Goal: Task Accomplishment & Management: Manage account settings

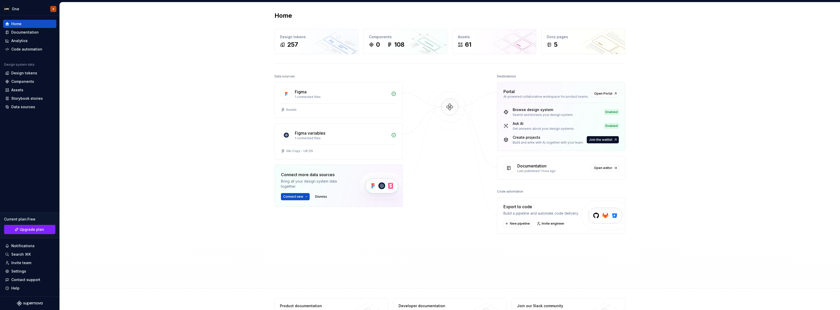
click at [97, 70] on div "Home Design tokens 257 Components 0 108 Assets 61 Docs pages 5 Data sources Fig…" at bounding box center [450, 145] width 780 height 286
click at [16, 271] on div "Settings" at bounding box center [18, 271] width 15 height 5
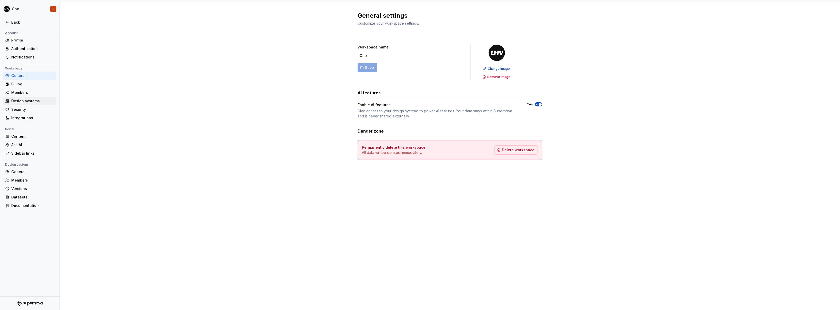
click at [19, 103] on div "Design systems" at bounding box center [32, 100] width 43 height 5
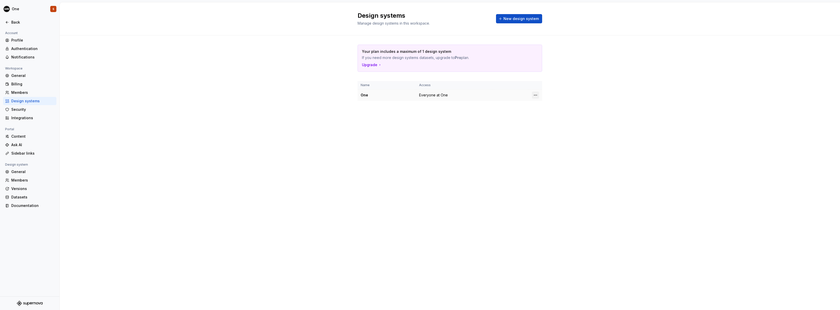
click at [534, 95] on html "One S Back Account Profile Authentication Notifications Workspace General Billi…" at bounding box center [420, 155] width 840 height 310
click at [557, 112] on div "Design system settings" at bounding box center [565, 113] width 49 height 5
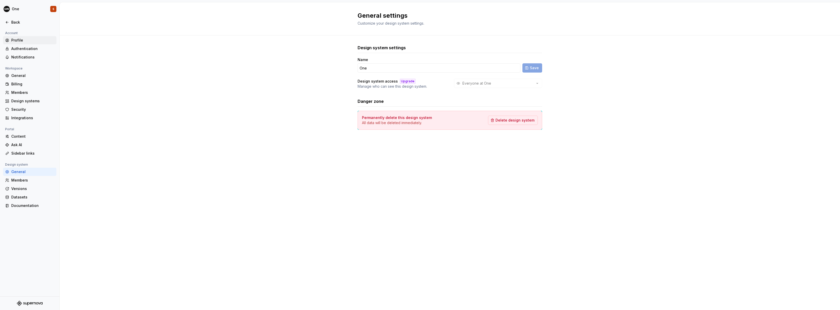
click at [18, 39] on div "Profile" at bounding box center [32, 40] width 43 height 5
click at [23, 48] on div "Authentication" at bounding box center [32, 48] width 43 height 5
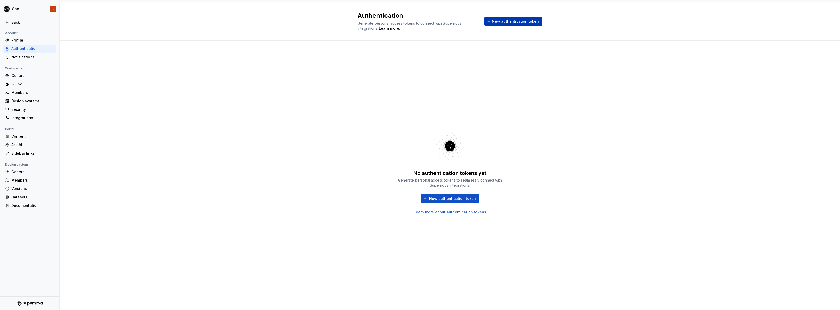
click at [529, 21] on span "New authentication token" at bounding box center [515, 21] width 47 height 5
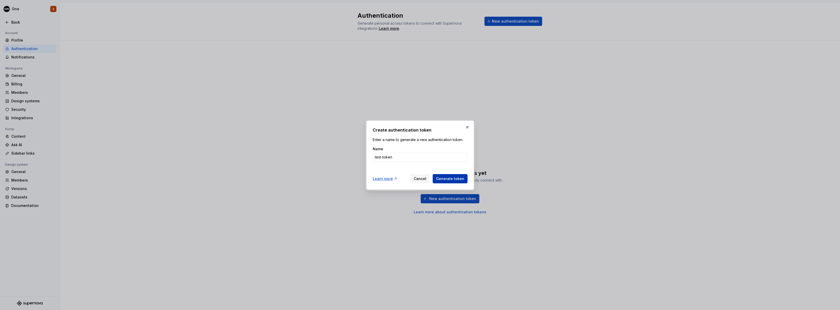
type input "test-token"
click at [453, 179] on span "Generate token" at bounding box center [450, 178] width 28 height 5
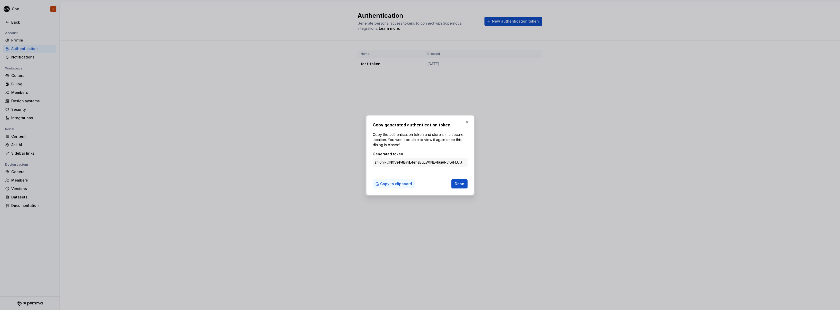
click at [405, 184] on span "Copy to clipboard" at bounding box center [396, 183] width 32 height 5
click at [458, 184] on span "Done" at bounding box center [459, 183] width 9 height 5
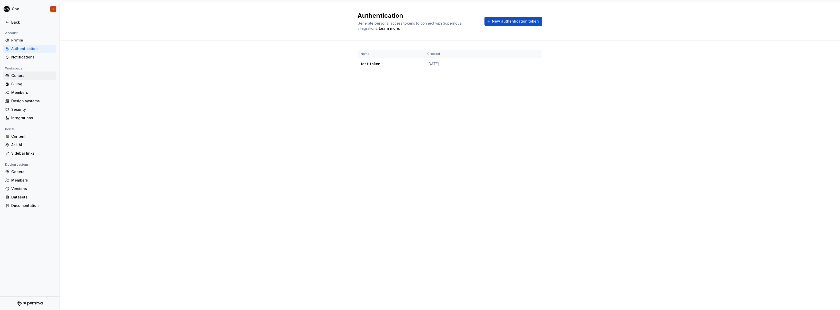
click at [27, 75] on div "General" at bounding box center [32, 75] width 43 height 5
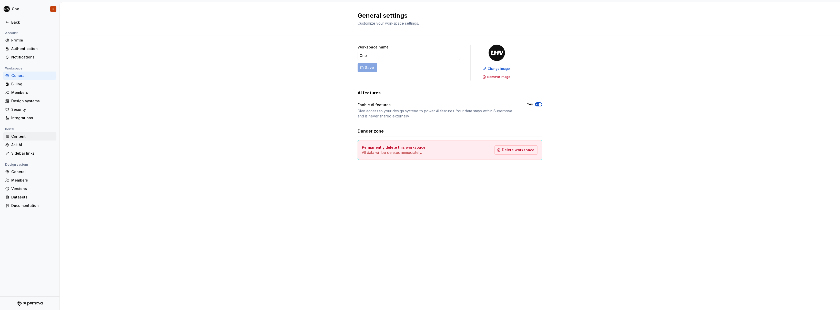
click at [24, 137] on div "Content" at bounding box center [32, 136] width 43 height 5
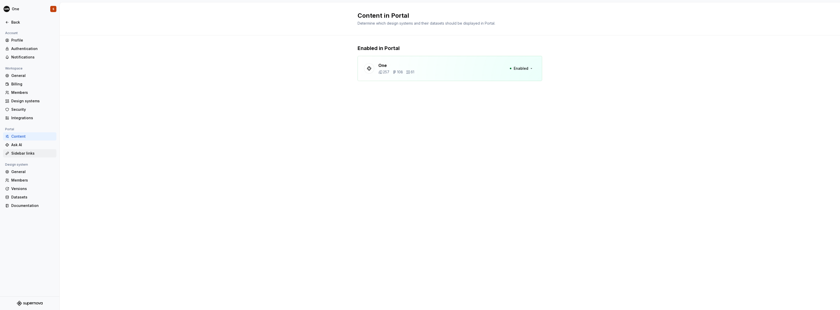
click at [32, 153] on div "Sidebar links" at bounding box center [32, 153] width 43 height 5
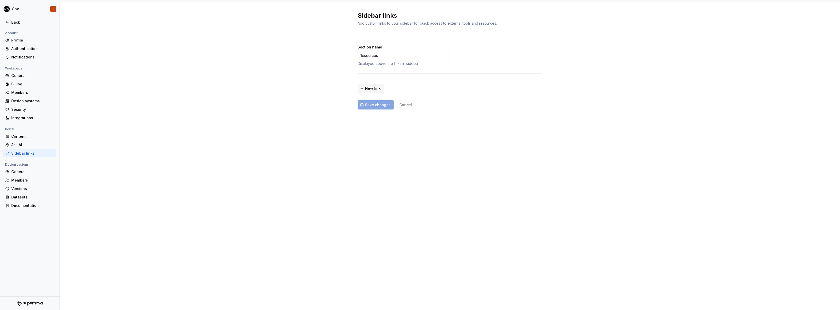
click at [446, 99] on div "Section name Resources Displayed above the links in sidebar. New link Save chan…" at bounding box center [450, 77] width 185 height 65
click at [400, 81] on div "New link" at bounding box center [450, 87] width 185 height 12
drag, startPoint x: 358, startPoint y: 53, endPoint x: 336, endPoint y: 49, distance: 22.2
click at [334, 49] on div "Section name Resources Displayed above the links in sidebar. New link Save chan…" at bounding box center [450, 82] width 780 height 94
click at [366, 88] on span "New link" at bounding box center [373, 88] width 16 height 5
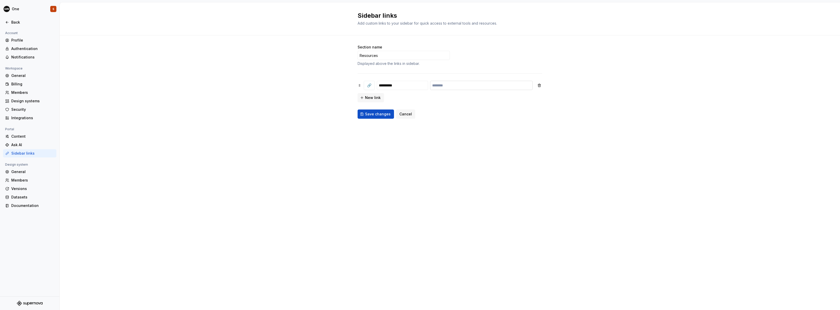
type input "**********"
click at [459, 87] on input "text" at bounding box center [481, 85] width 103 height 9
paste input "**********"
type input "**********"
click at [374, 115] on span "Save changes" at bounding box center [378, 114] width 26 height 5
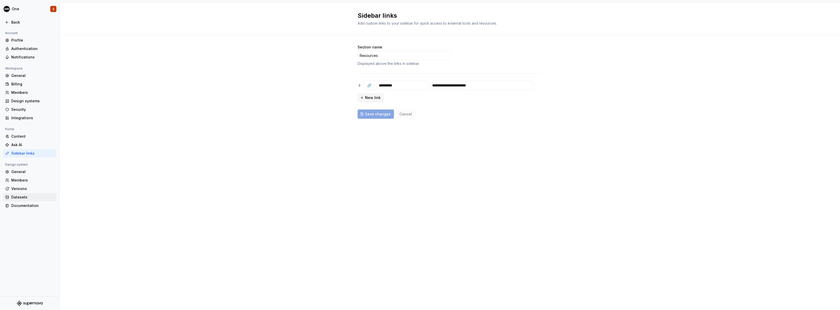
click at [25, 199] on div "Datasets" at bounding box center [32, 197] width 43 height 5
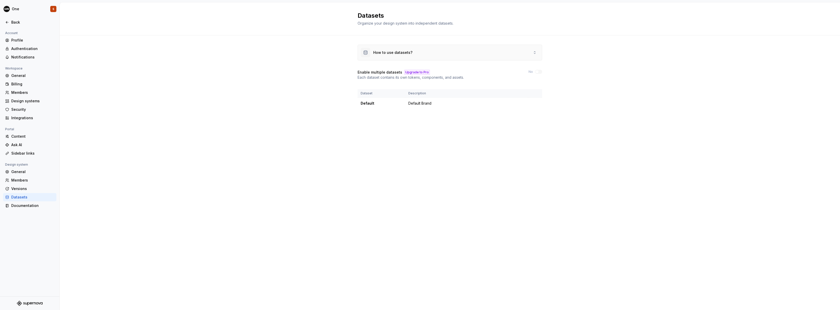
click at [402, 51] on div "How to use datasets?" at bounding box center [392, 52] width 39 height 5
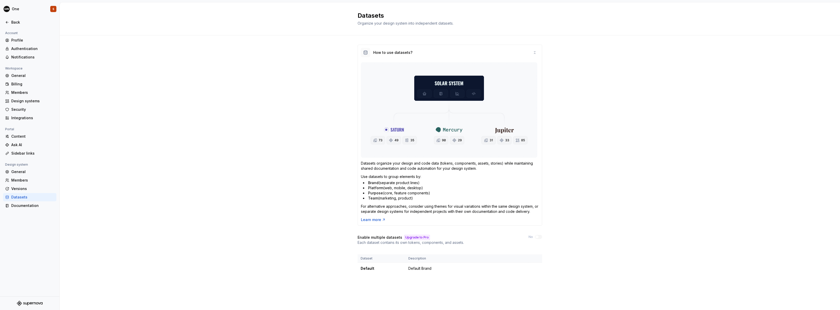
drag, startPoint x: 181, startPoint y: 139, endPoint x: 176, endPoint y: 140, distance: 4.5
click at [181, 139] on div "How to use datasets? Datasets organize your design and code data (tokens, compo…" at bounding box center [450, 164] width 780 height 258
click at [23, 111] on div "Security" at bounding box center [32, 109] width 43 height 5
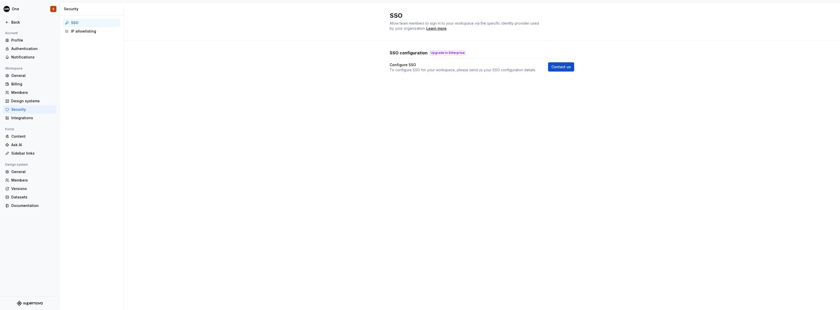
click at [402, 122] on div "SSO Allow team members to sign in to your workspace via the specific identity p…" at bounding box center [482, 156] width 716 height 308
click at [33, 99] on div "Design systems" at bounding box center [32, 100] width 43 height 5
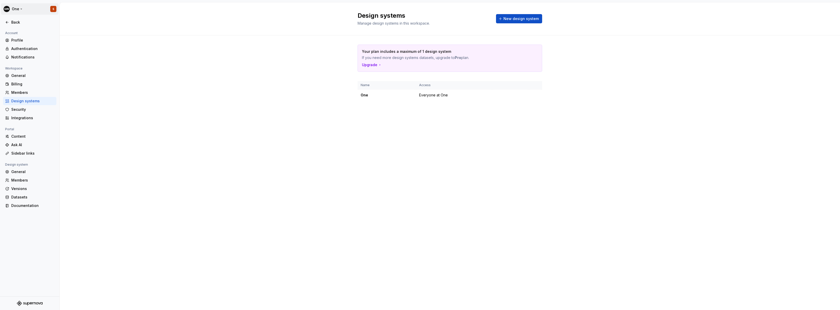
click at [14, 9] on html "One S Back Account Profile Authentication Notifications Workspace General Billi…" at bounding box center [420, 155] width 840 height 310
click at [19, 25] on div "One" at bounding box center [39, 25] width 44 height 5
click at [18, 26] on div "One" at bounding box center [39, 25] width 44 height 5
click at [93, 116] on html "One S Back Account Profile Authentication Notifications Workspace General Billi…" at bounding box center [420, 155] width 840 height 310
click at [21, 74] on div "General" at bounding box center [32, 75] width 43 height 5
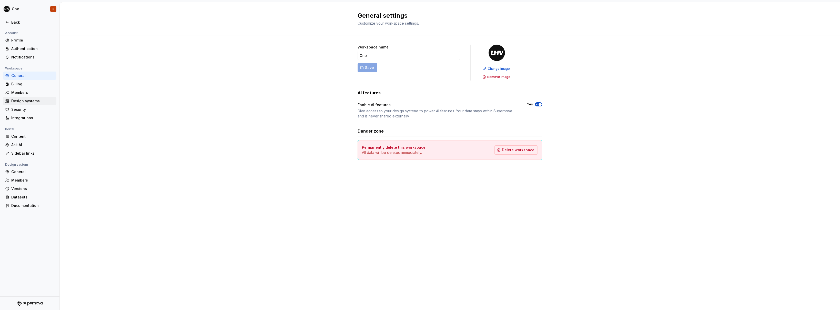
click at [34, 99] on div "Design systems" at bounding box center [32, 100] width 43 height 5
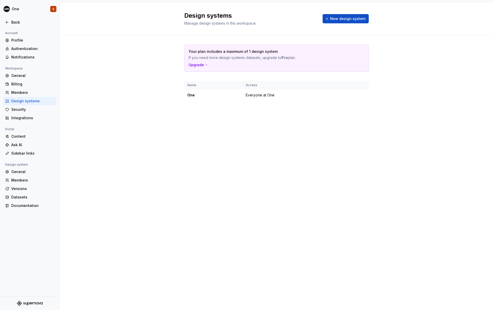
click at [369, 119] on div "Your plan includes a maximum of 1 design system If you need more design systems…" at bounding box center [277, 77] width 434 height 85
click at [436, 147] on div "Design systems Manage design systems in this workspace. New design system Your …" at bounding box center [277, 156] width 434 height 308
click at [376, 112] on div "Your plan includes a maximum of 1 design system If you need more design systems…" at bounding box center [277, 77] width 434 height 85
click at [409, 100] on div "Your plan includes a maximum of 1 design system If you need more design systems…" at bounding box center [277, 77] width 434 height 85
click at [15, 23] on div "Back" at bounding box center [32, 22] width 43 height 5
